Goal: Task Accomplishment & Management: Manage account settings

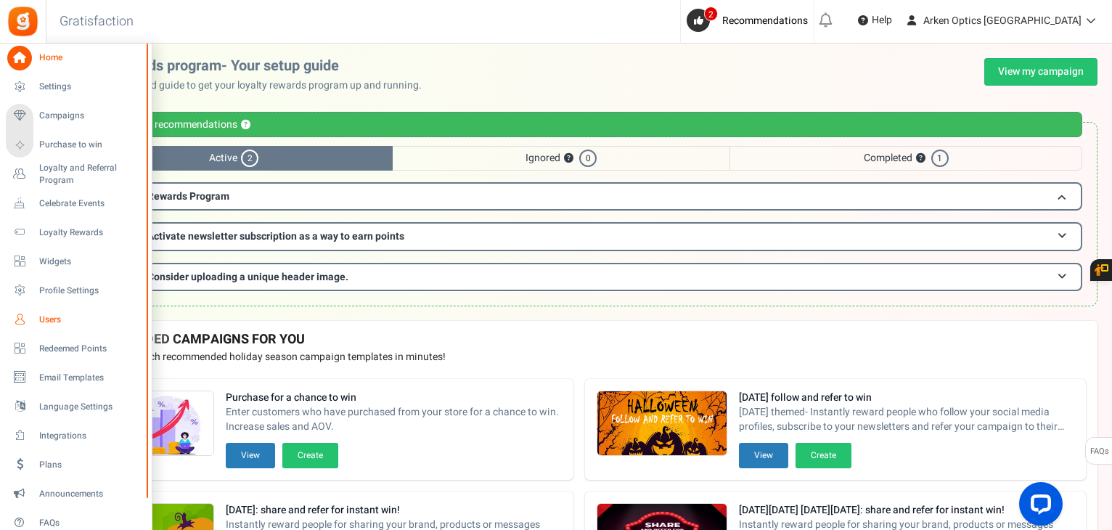
click at [44, 321] on span "Users" at bounding box center [90, 319] width 102 height 12
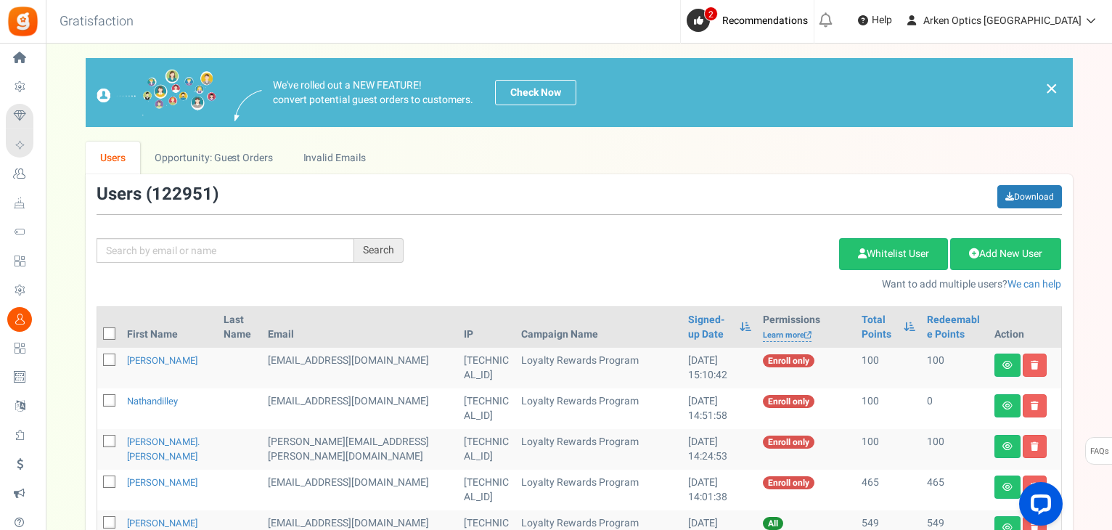
click at [192, 236] on div "Search Add Etsy Order Delete Selected Users Import Users Spam Protection Subtra…" at bounding box center [579, 238] width 987 height 107
click at [188, 247] on input "text" at bounding box center [225, 250] width 258 height 25
paste input "[EMAIL_ADDRESS][DOMAIN_NAME]"
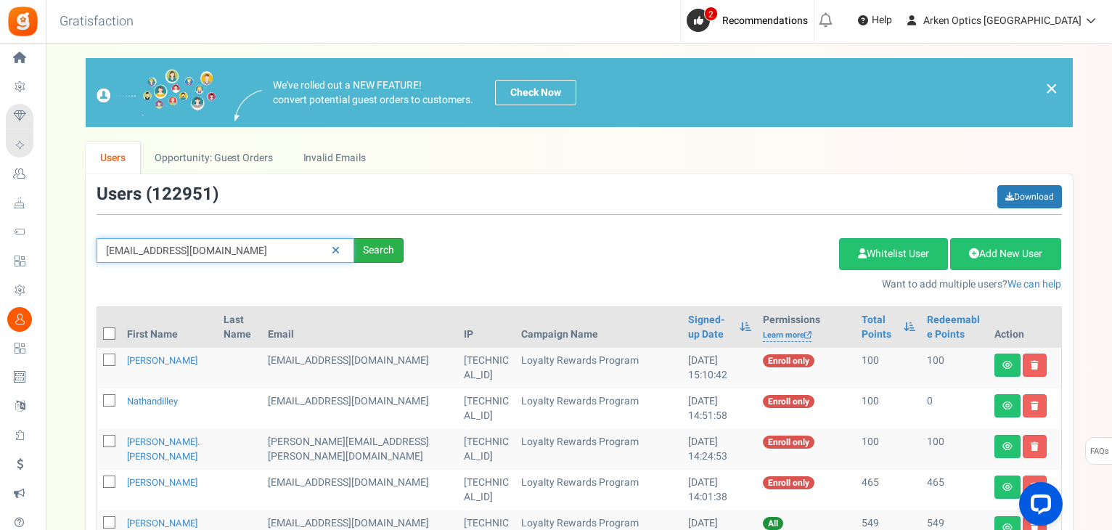
type input "[EMAIL_ADDRESS][DOMAIN_NAME]"
click at [374, 249] on div "Search" at bounding box center [378, 250] width 49 height 25
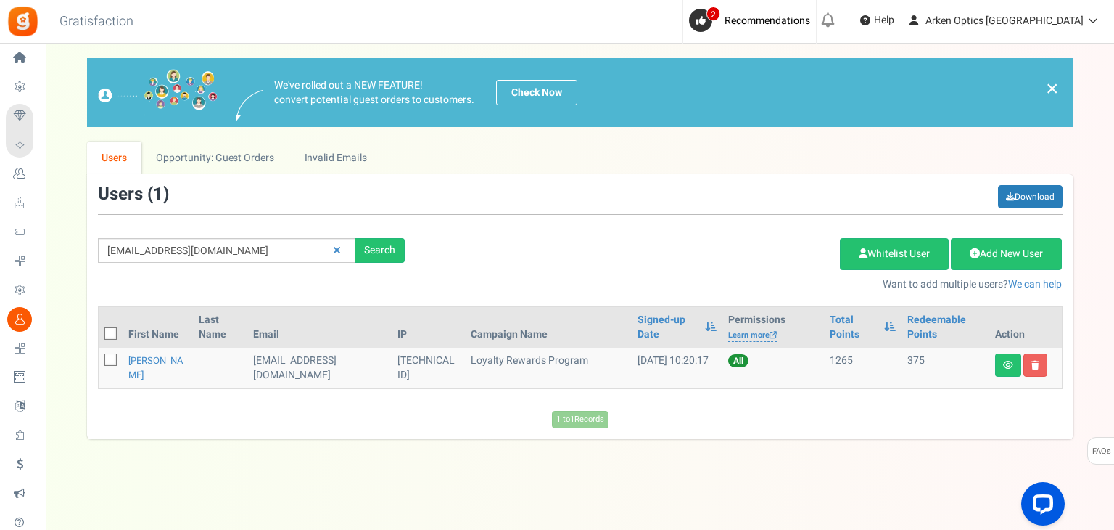
click at [145, 348] on td "[PERSON_NAME]" at bounding box center [158, 368] width 70 height 41
click at [148, 360] on link "[PERSON_NAME]" at bounding box center [155, 367] width 55 height 28
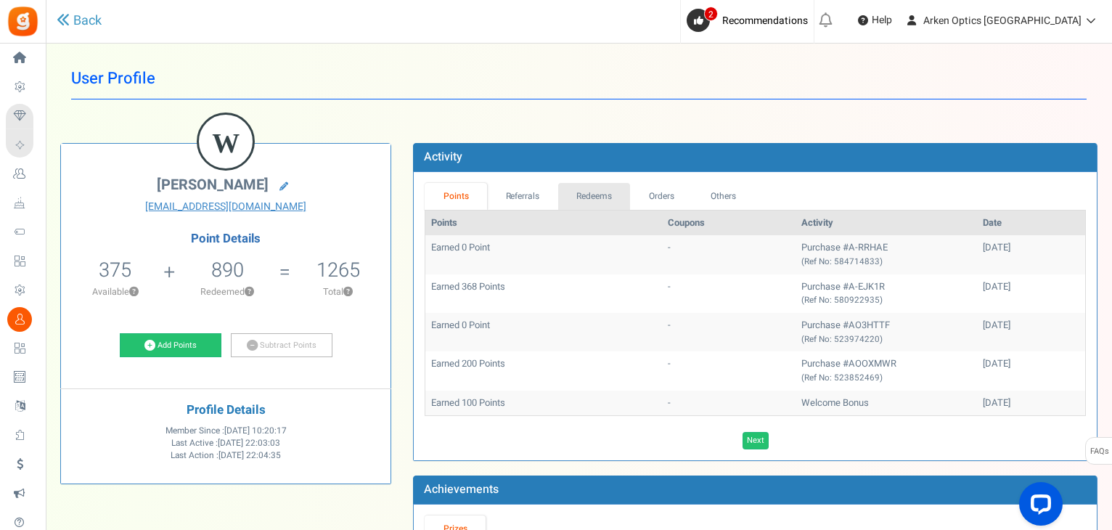
click at [570, 188] on link "Redeems" at bounding box center [594, 196] width 73 height 27
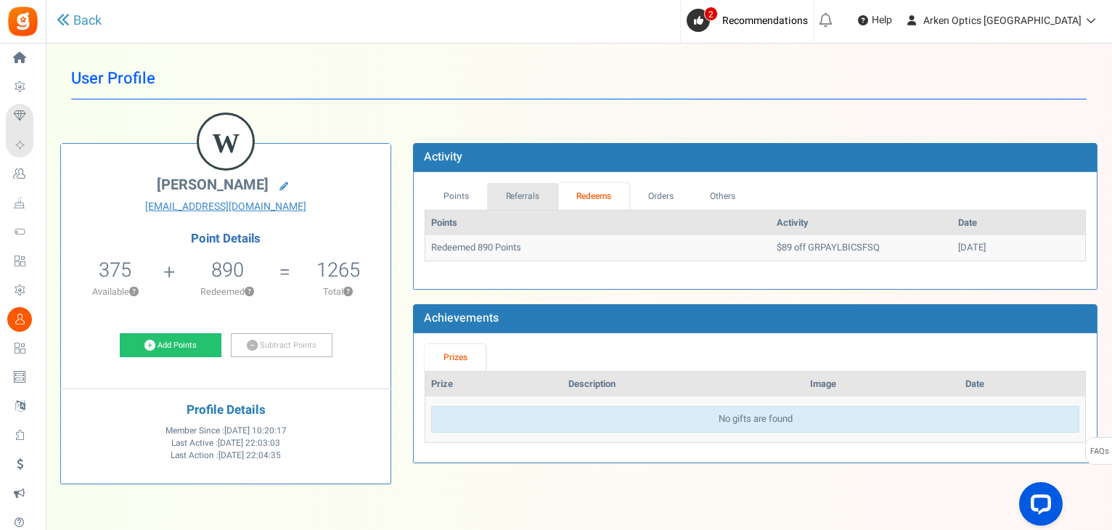
click at [504, 199] on link "Referrals" at bounding box center [522, 196] width 71 height 27
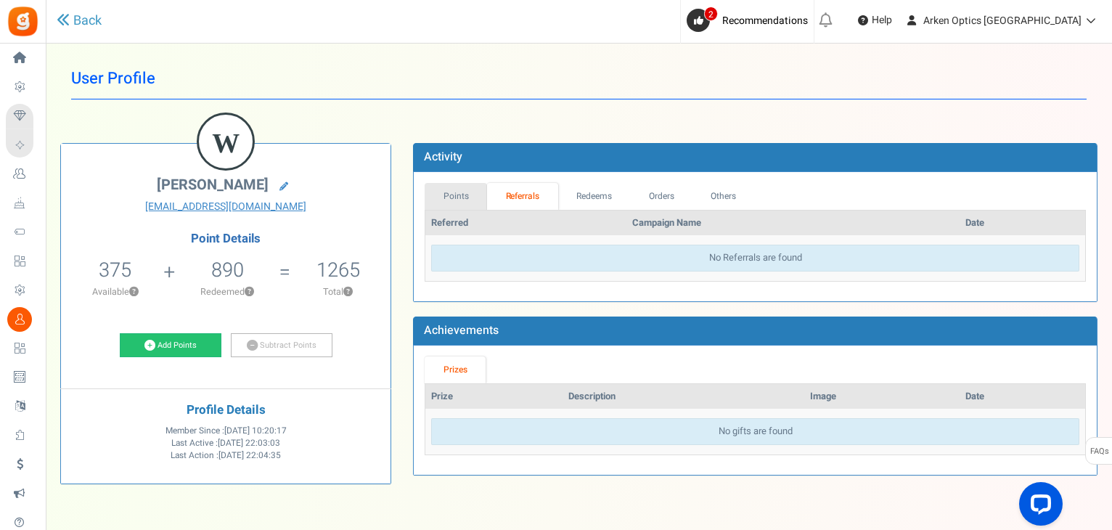
click at [464, 197] on link "Points" at bounding box center [455, 196] width 62 height 27
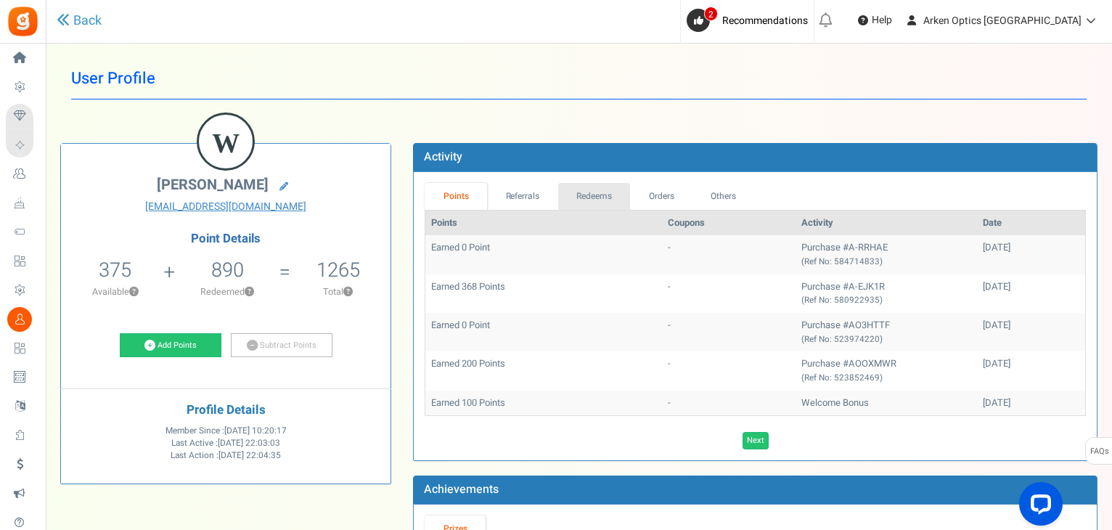
click at [579, 189] on link "Redeems" at bounding box center [594, 196] width 73 height 27
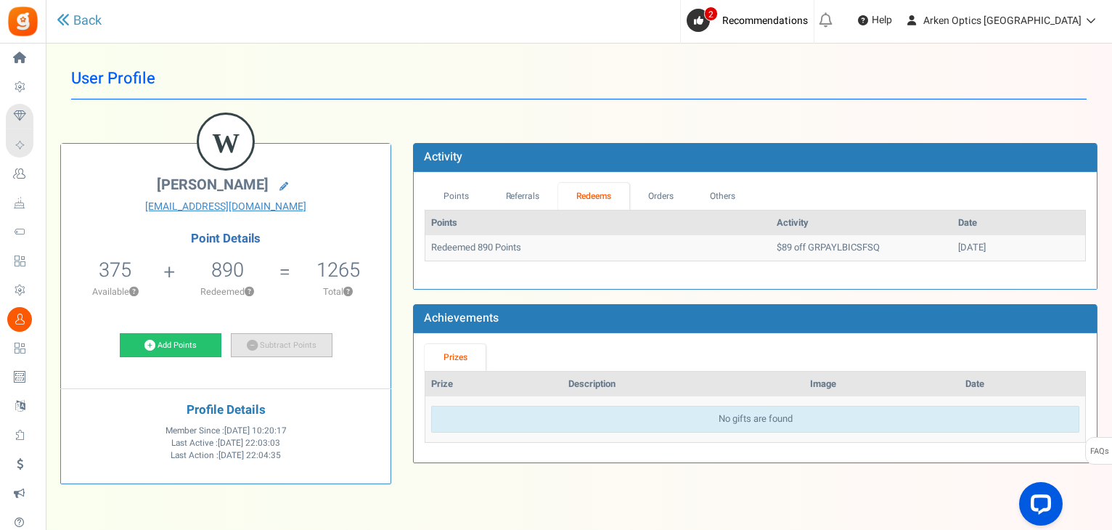
click at [259, 346] on link "Subtract Points" at bounding box center [282, 345] width 102 height 25
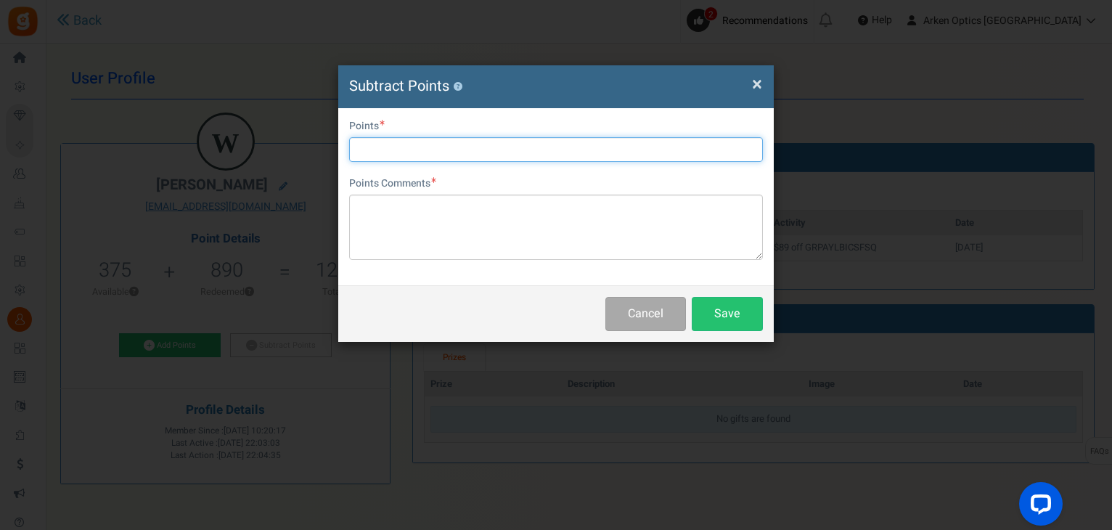
click at [372, 149] on input "text" at bounding box center [556, 149] width 414 height 25
type input "370"
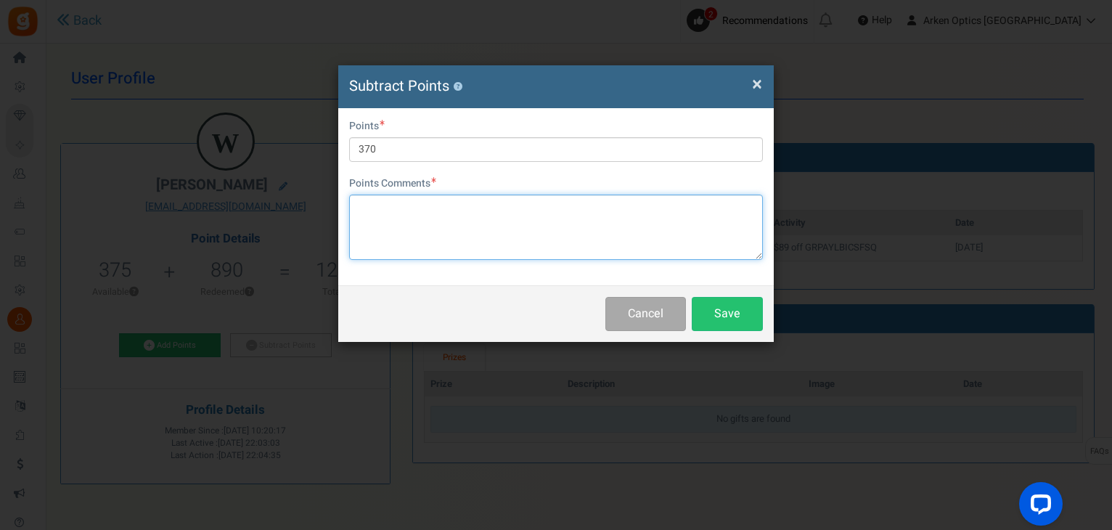
click at [451, 242] on textarea at bounding box center [556, 226] width 414 height 65
paste textarea "A-XHGXP"
type textarea "Applied to A-XHGXP - KN"
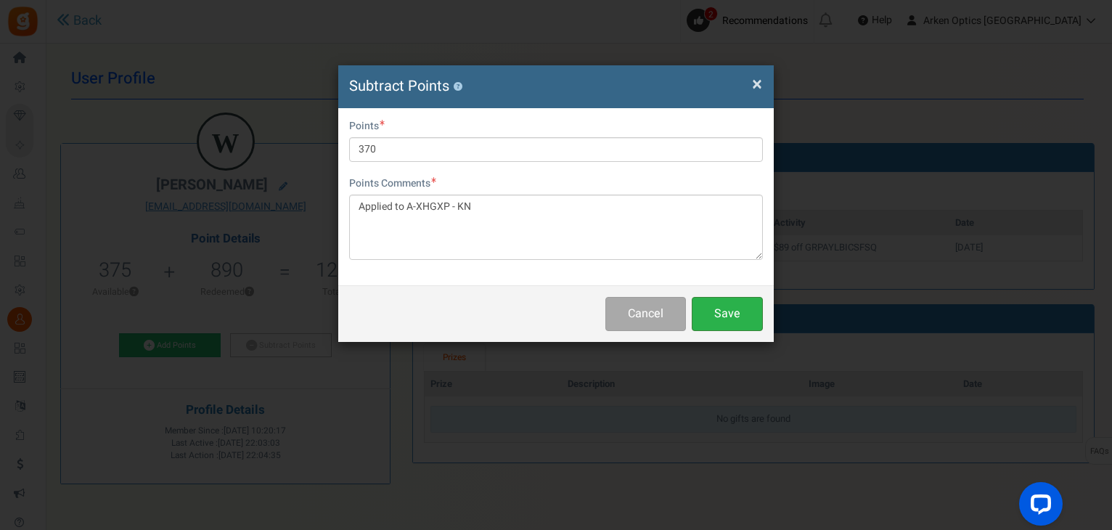
click at [718, 308] on button "Save" at bounding box center [726, 314] width 71 height 34
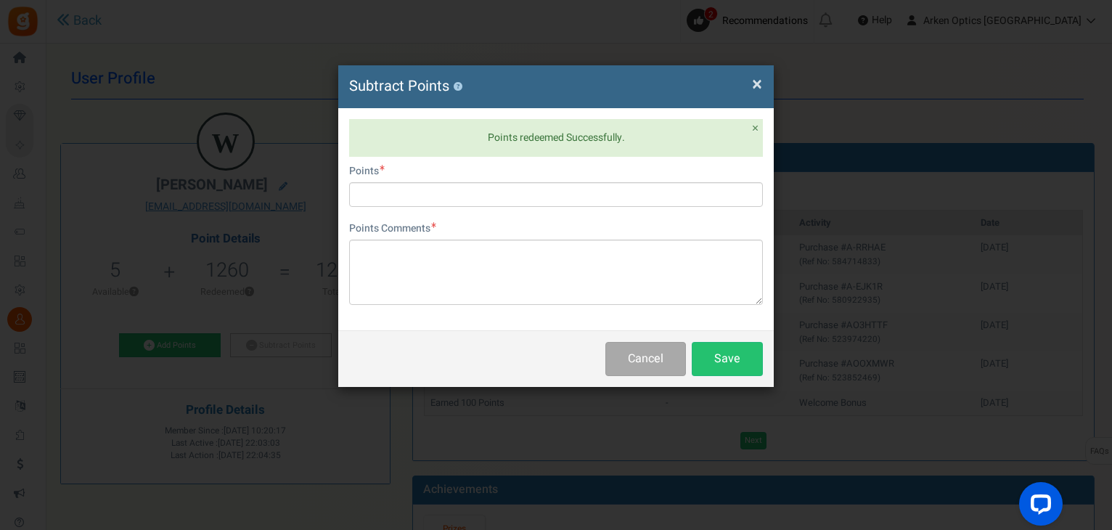
click at [757, 79] on span "×" at bounding box center [757, 84] width 10 height 28
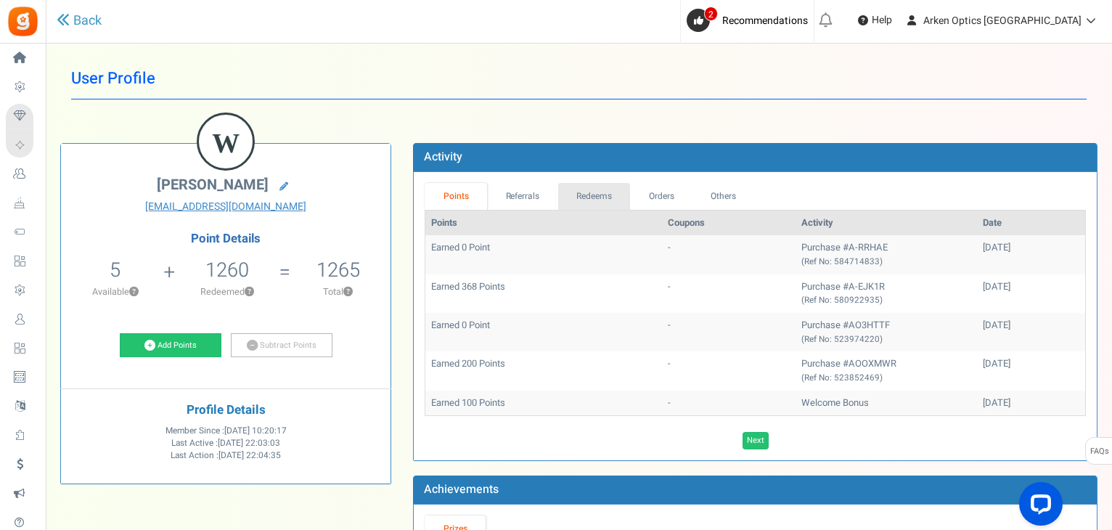
click at [587, 189] on link "Redeems" at bounding box center [594, 196] width 73 height 27
